Goal: Transaction & Acquisition: Purchase product/service

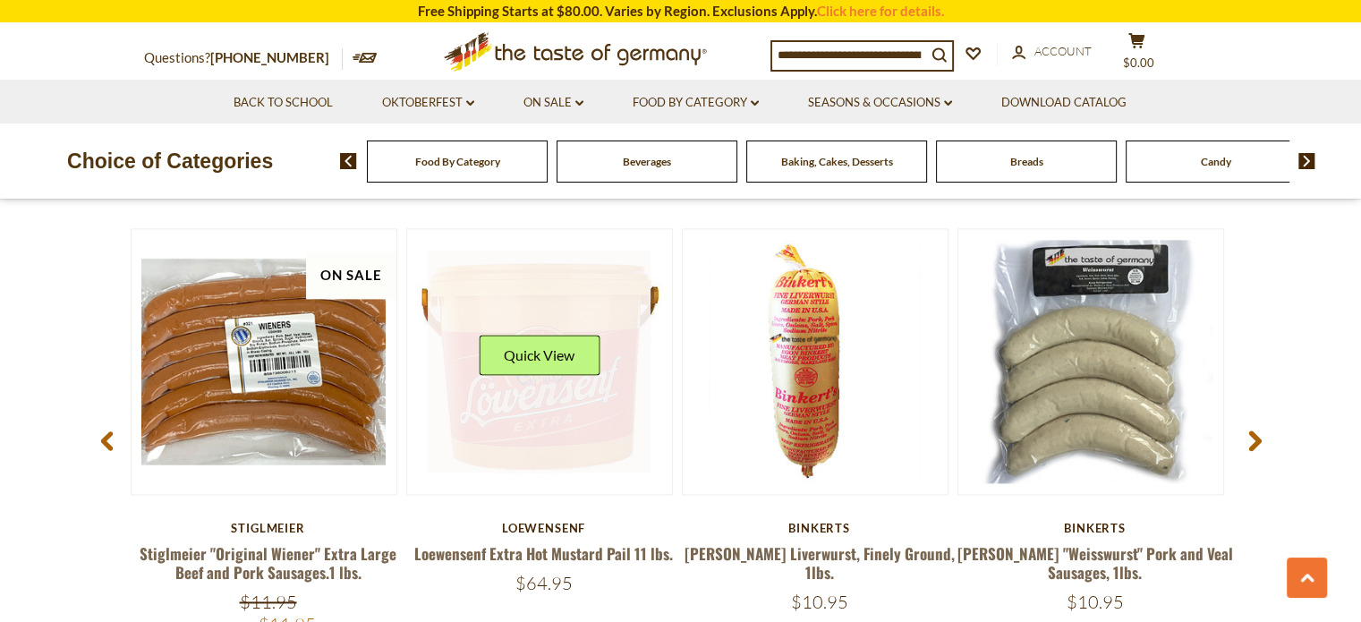
scroll to position [2415, 0]
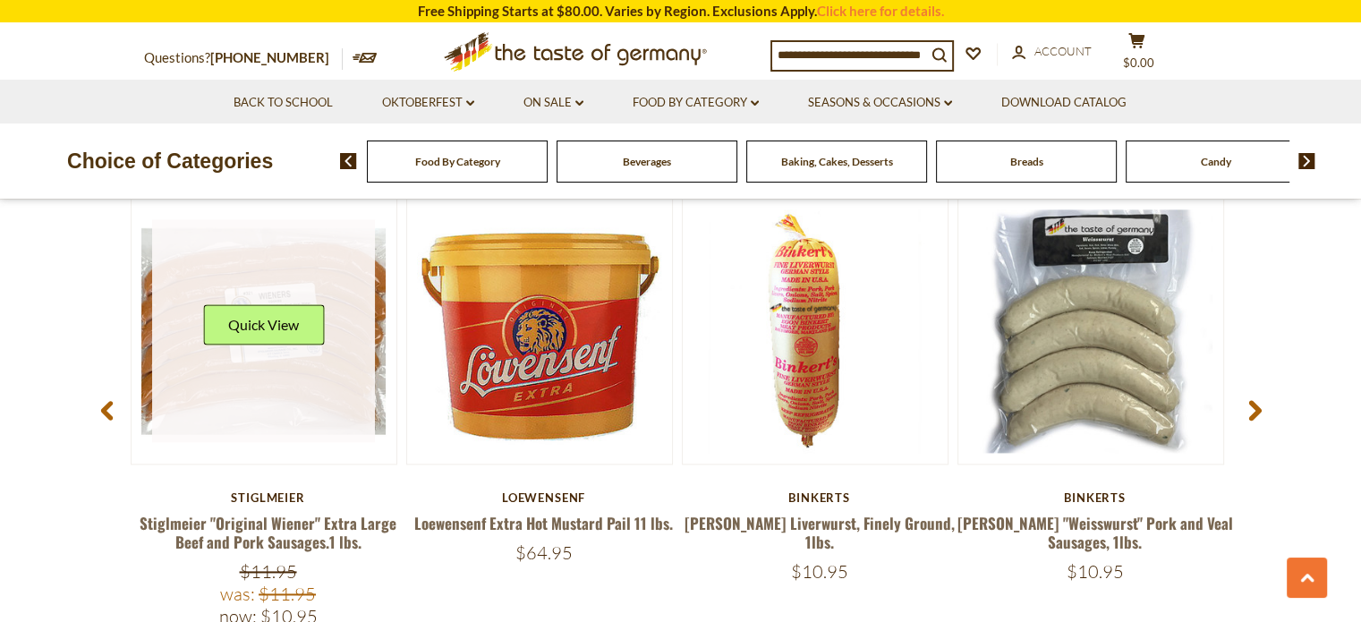
click at [318, 360] on link at bounding box center [263, 330] width 223 height 223
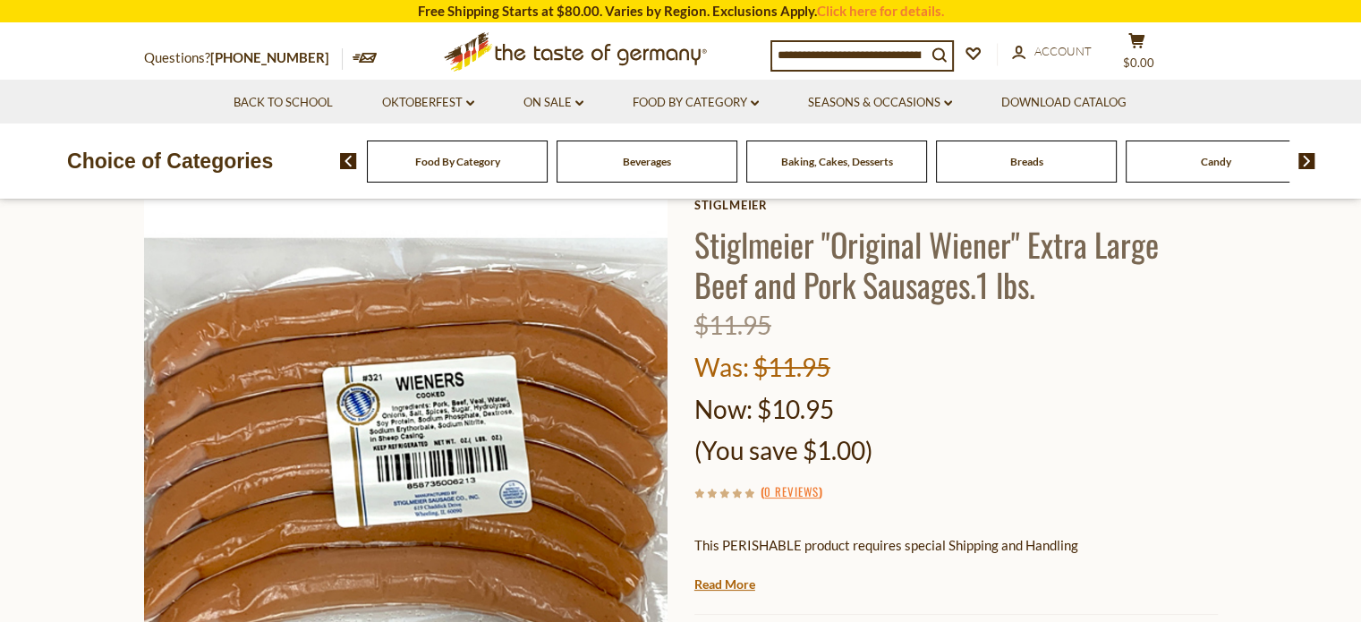
scroll to position [89, 0]
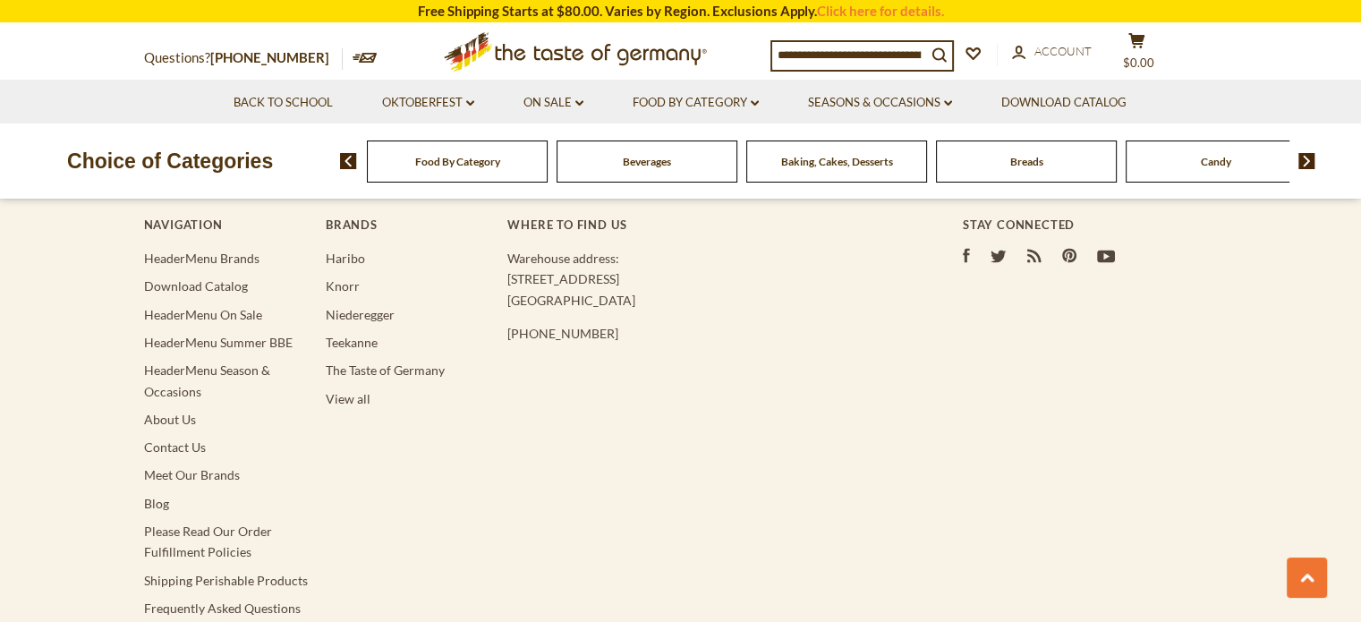
scroll to position [2862, 0]
